Goal: Task Accomplishment & Management: Use online tool/utility

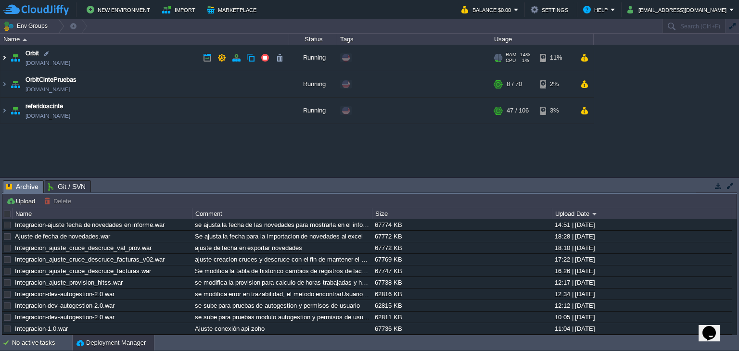
click at [4, 60] on img at bounding box center [4, 58] width 8 height 26
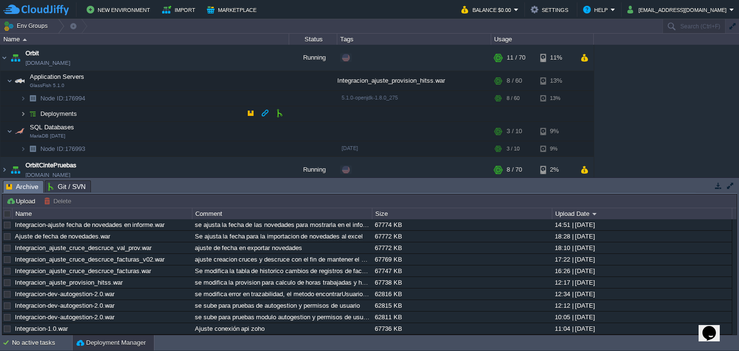
click at [25, 112] on img at bounding box center [23, 113] width 6 height 15
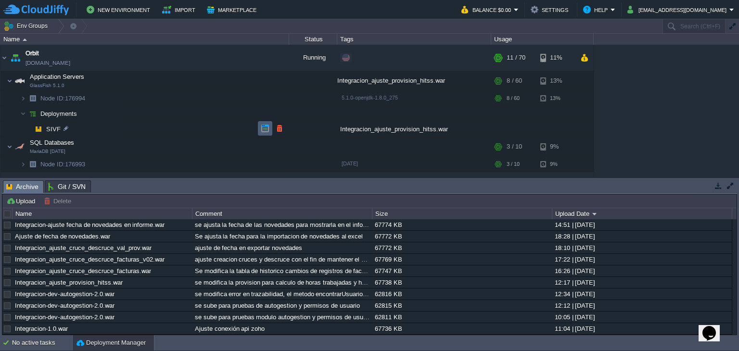
click at [263, 128] on button "button" at bounding box center [265, 128] width 9 height 9
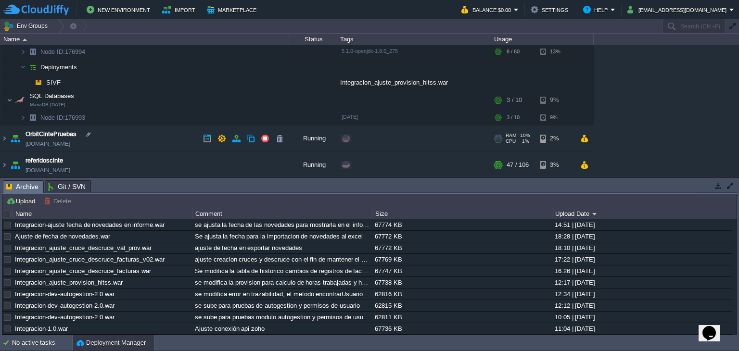
scroll to position [47, 0]
click at [26, 117] on img at bounding box center [32, 117] width 13 height 15
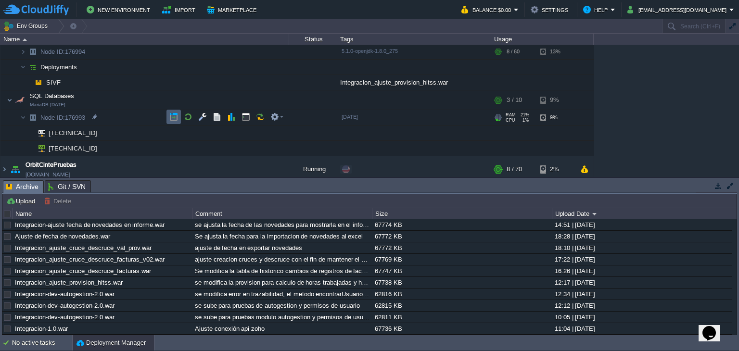
click at [176, 114] on button "button" at bounding box center [173, 117] width 9 height 9
drag, startPoint x: 736, startPoint y: 114, endPoint x: 736, endPoint y: 85, distance: 28.9
click at [736, 85] on div "Orbit [DOMAIN_NAME] Running + Add to Env Group RAM 14% CPU 1% 11 / 70 11% Appli…" at bounding box center [369, 111] width 739 height 133
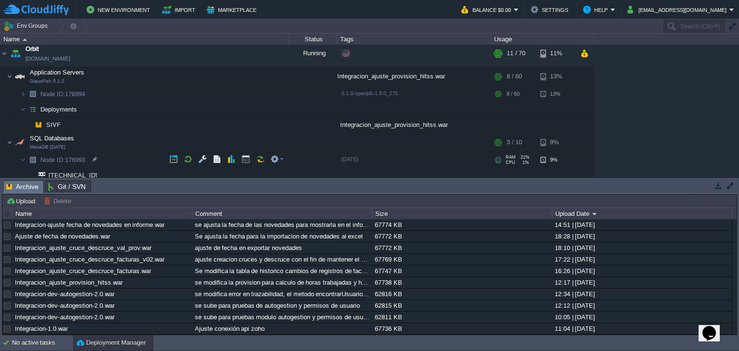
scroll to position [0, 0]
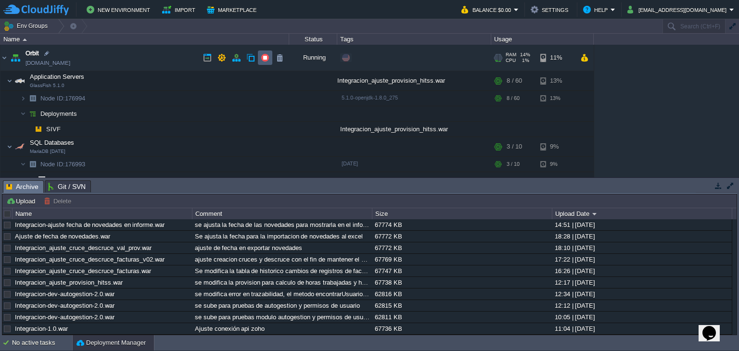
click at [265, 56] on button "button" at bounding box center [265, 57] width 9 height 9
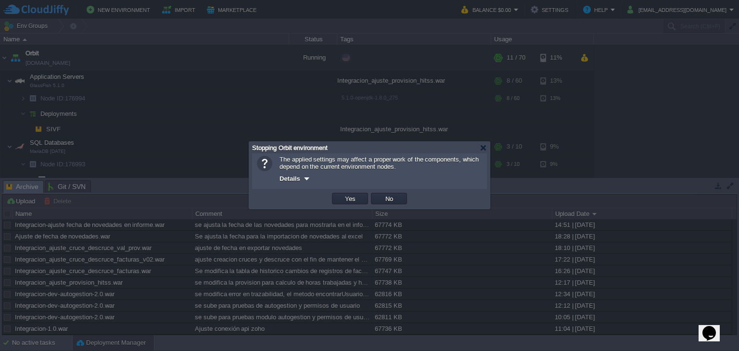
click at [340, 206] on td "Yes" at bounding box center [350, 199] width 39 height 14
click at [341, 197] on td "Yes" at bounding box center [350, 199] width 36 height 12
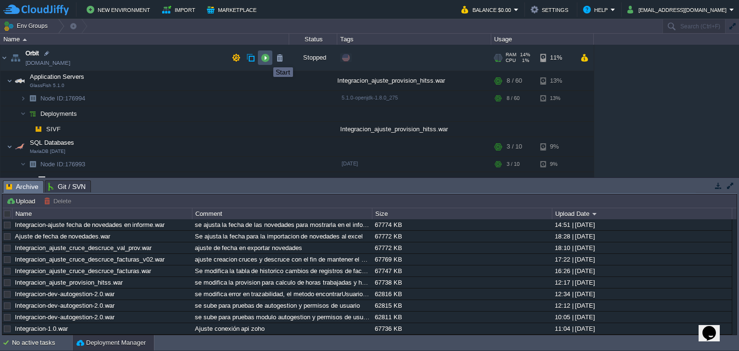
click at [266, 59] on button "button" at bounding box center [265, 57] width 9 height 9
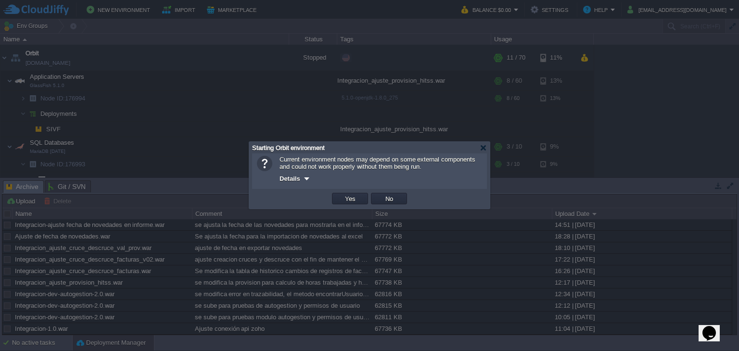
click at [347, 203] on button "Yes" at bounding box center [350, 198] width 16 height 9
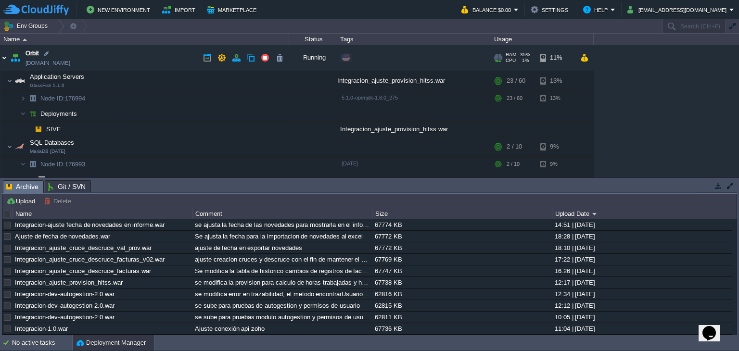
click at [7, 54] on img at bounding box center [4, 58] width 8 height 26
